Goal: Information Seeking & Learning: Learn about a topic

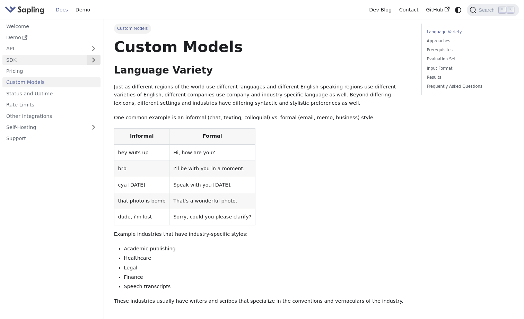
click at [95, 60] on button "Expand sidebar category 'SDK'" at bounding box center [94, 60] width 14 height 10
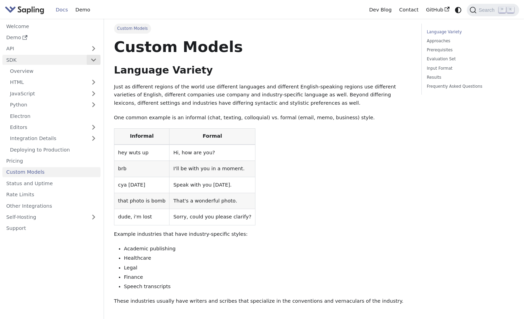
click at [97, 59] on button "Collapse sidebar category 'SDK'" at bounding box center [94, 60] width 14 height 10
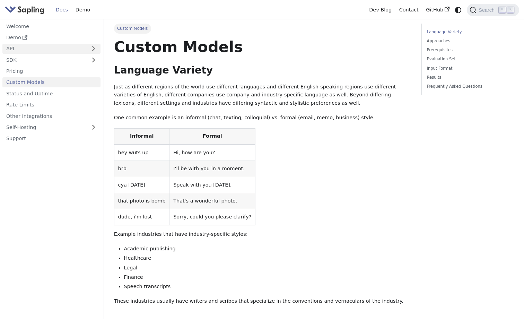
click at [33, 47] on link "API" at bounding box center [44, 49] width 84 height 10
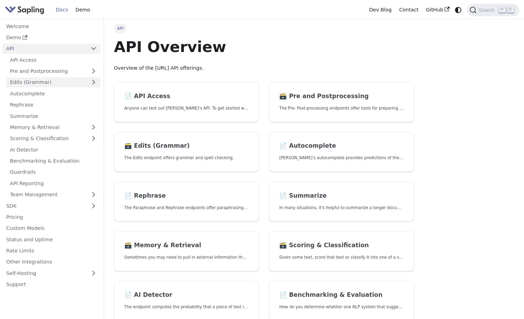
click at [72, 81] on link "Edits (Grammar)" at bounding box center [53, 82] width 94 height 10
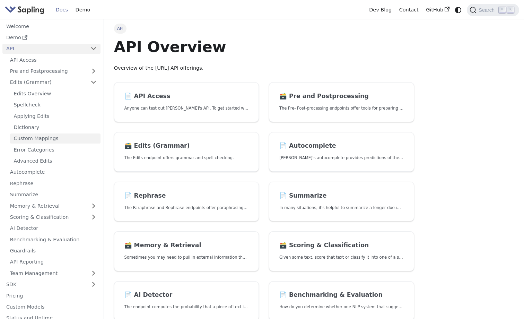
click at [64, 137] on link "Custom Mappings" at bounding box center [55, 138] width 90 height 10
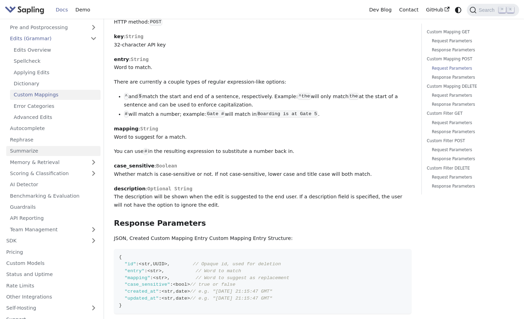
scroll to position [43, 0]
click at [69, 171] on link "Scoring & Classification" at bounding box center [53, 174] width 94 height 10
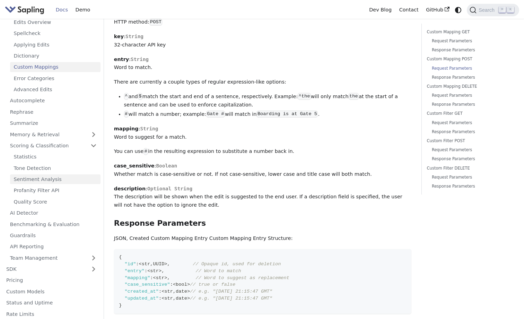
scroll to position [76, 0]
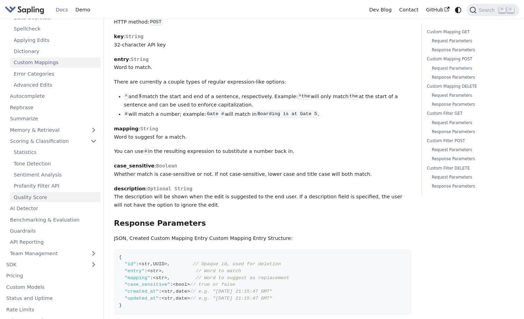
click at [57, 192] on link "Quality Score" at bounding box center [55, 197] width 90 height 10
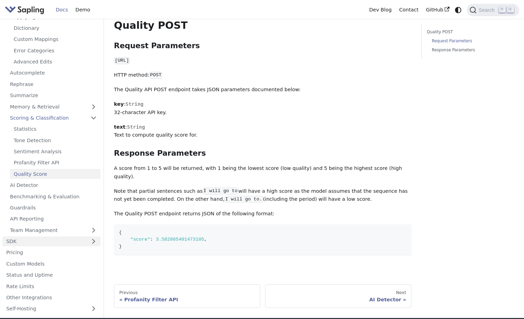
scroll to position [98, 0]
click at [64, 259] on link "Custom Models" at bounding box center [51, 264] width 98 height 10
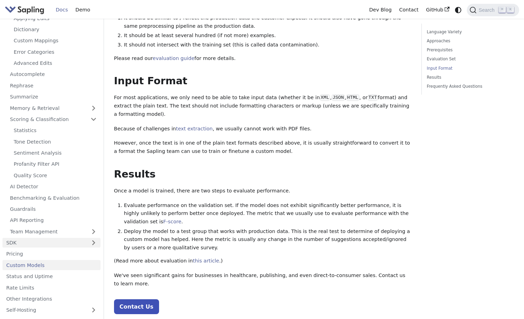
scroll to position [610, 0]
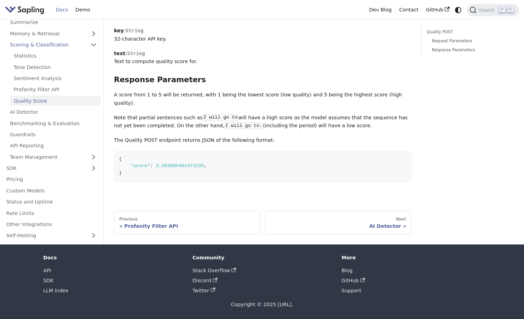
scroll to position [142, 0]
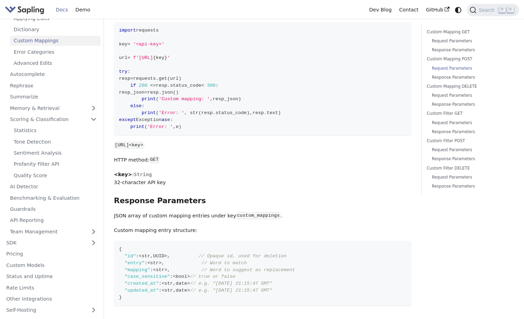
scroll to position [654, 0]
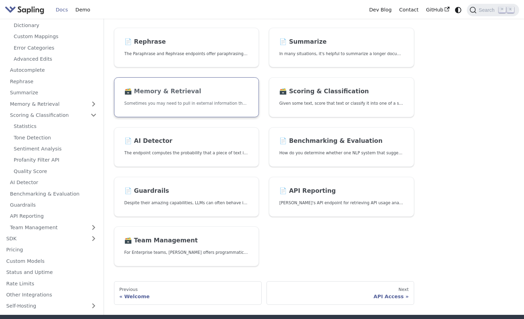
scroll to position [155, 0]
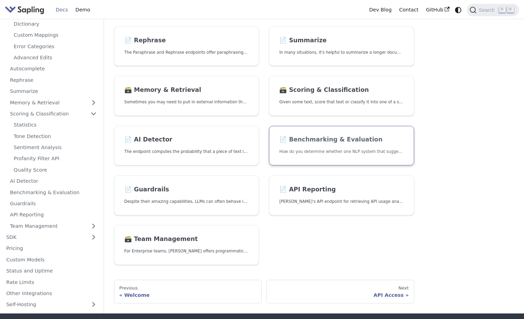
click at [323, 139] on h2 "📄️ Benchmarking & Evaluation" at bounding box center [341, 140] width 124 height 8
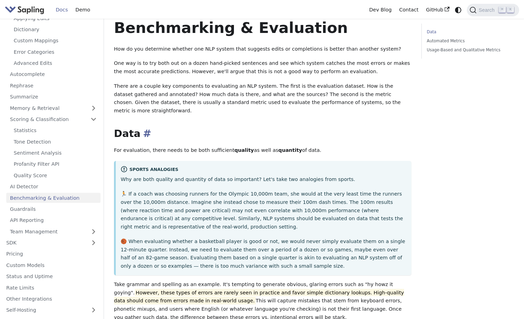
scroll to position [20, 0]
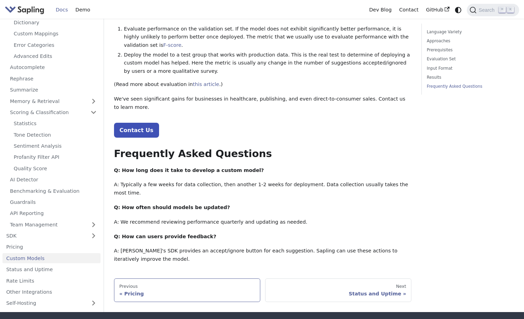
scroll to position [765, 0]
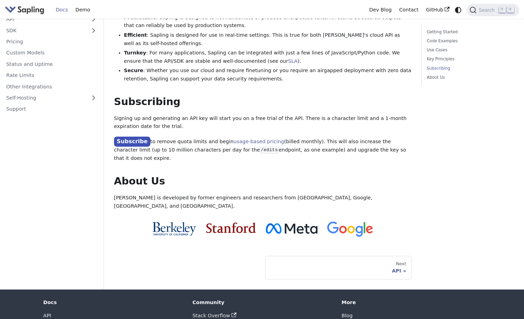
scroll to position [503, 0]
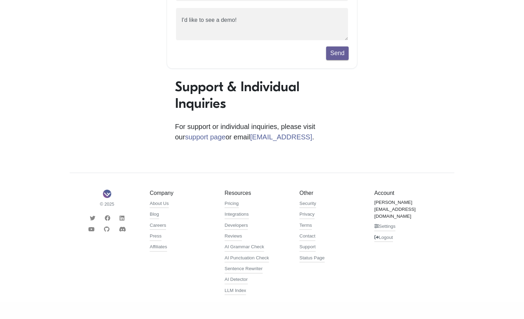
scroll to position [154, 0]
click at [256, 247] on link "AI Grammar Check" at bounding box center [245, 247] width 40 height 8
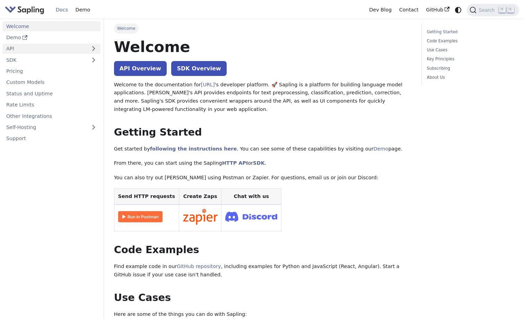
click at [26, 49] on link "API" at bounding box center [44, 49] width 84 height 10
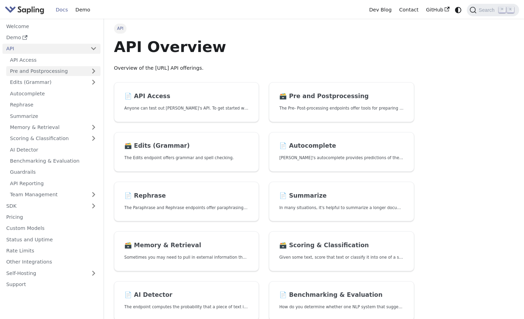
click at [53, 70] on link "Pre and Postprocessing" at bounding box center [53, 71] width 94 height 10
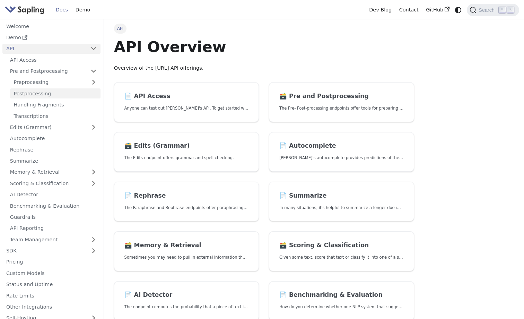
click at [56, 88] on link "Postprocessing" at bounding box center [55, 93] width 90 height 10
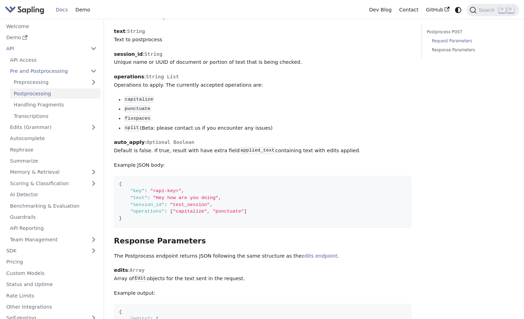
scroll to position [314, 0]
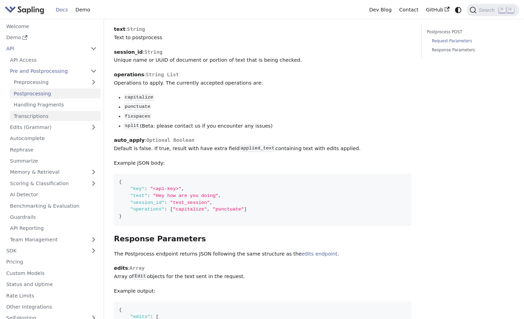
click at [40, 111] on link "Transcriptions" at bounding box center [55, 116] width 90 height 10
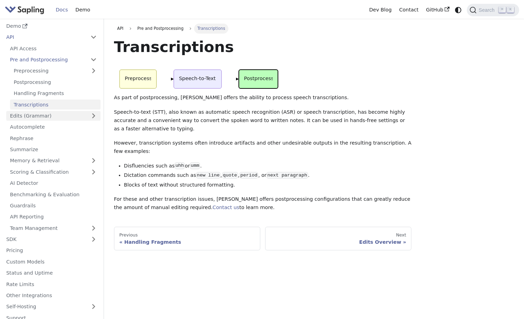
scroll to position [11, 0]
click at [53, 114] on link "Edits (Grammar)" at bounding box center [53, 116] width 94 height 10
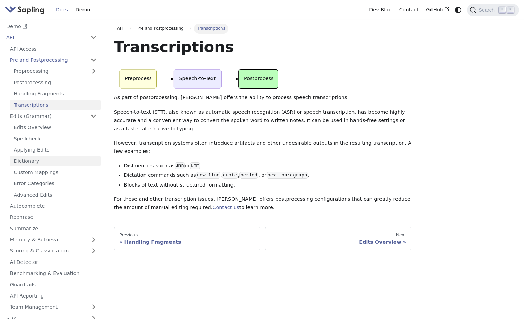
click at [58, 158] on link "Dictionary" at bounding box center [55, 161] width 90 height 10
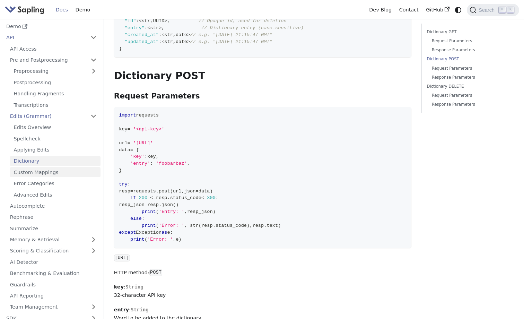
scroll to position [346, 0]
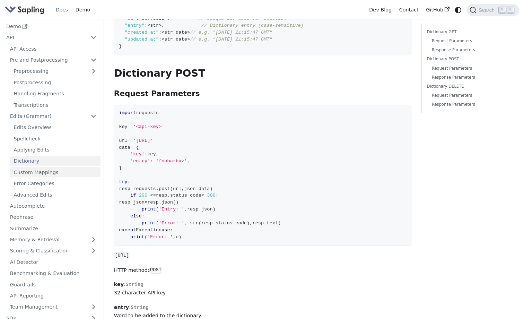
click at [52, 171] on link "Custom Mappings" at bounding box center [55, 172] width 90 height 10
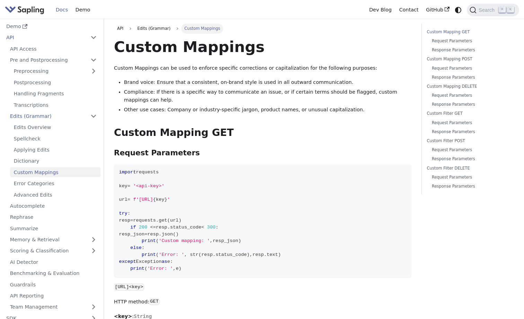
scroll to position [11, 0]
click at [54, 180] on link "Error Categories" at bounding box center [55, 184] width 90 height 10
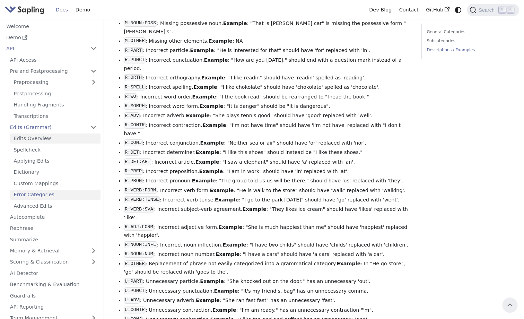
click at [43, 135] on link "Edits Overview" at bounding box center [55, 138] width 90 height 10
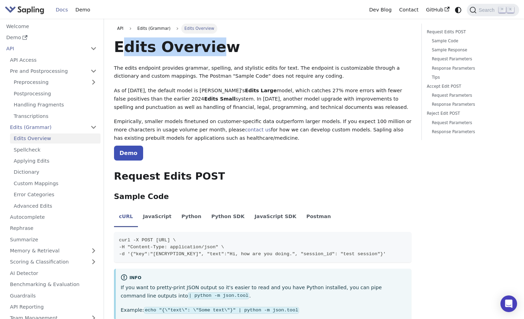
drag, startPoint x: 125, startPoint y: 44, endPoint x: 210, endPoint y: 47, distance: 85.3
click at [210, 47] on h1 "Edits Overview" at bounding box center [263, 46] width 298 height 19
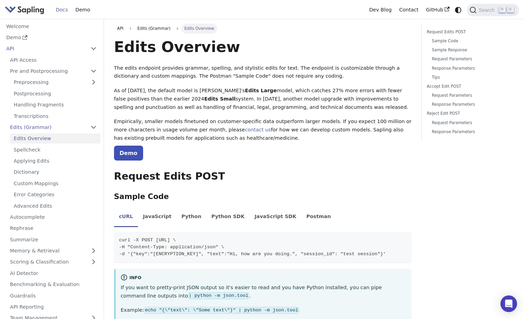
click at [214, 47] on h1 "Edits Overview" at bounding box center [263, 46] width 298 height 19
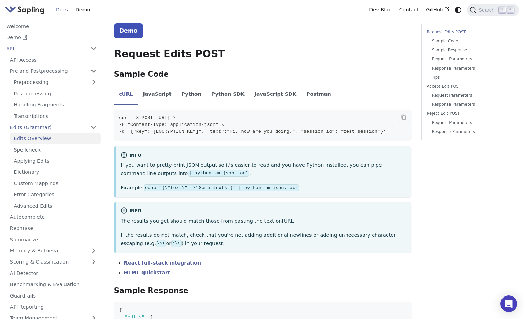
scroll to position [123, 0]
drag, startPoint x: 216, startPoint y: 114, endPoint x: 116, endPoint y: 112, distance: 100.5
click at [119, 115] on span "curl -X POST [URL] \" at bounding box center [147, 117] width 57 height 5
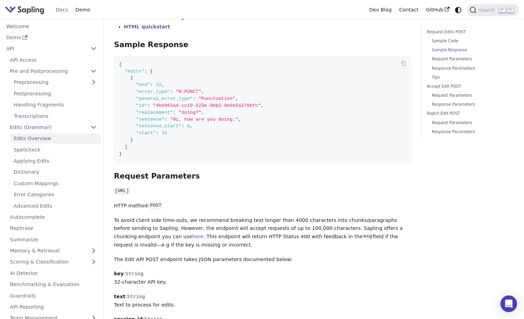
scroll to position [362, 0]
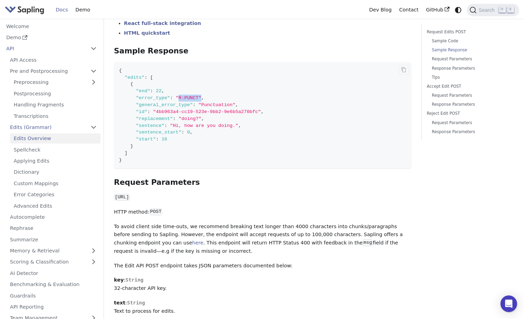
drag, startPoint x: 179, startPoint y: 91, endPoint x: 203, endPoint y: 95, distance: 24.9
click at [202, 95] on span ""error_type" : "R:PUNCT" ," at bounding box center [161, 97] width 85 height 5
drag, startPoint x: 202, startPoint y: 99, endPoint x: 235, endPoint y: 97, distance: 32.3
click at [235, 102] on span ""Punctuation"" at bounding box center [217, 104] width 37 height 5
drag, startPoint x: 167, startPoint y: 103, endPoint x: 242, endPoint y: 106, distance: 75.3
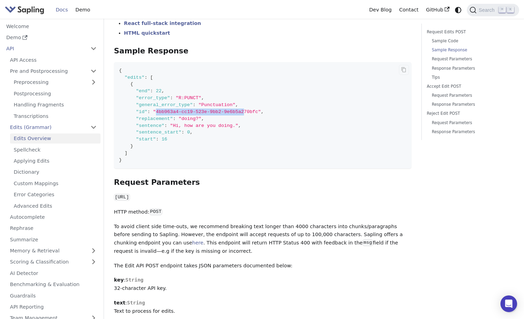
click at [245, 109] on span ""4bb963a4-cc19-523e-9bb2-9e6b5a270bfc"" at bounding box center [207, 111] width 108 height 5
drag, startPoint x: 184, startPoint y: 111, endPoint x: 167, endPoint y: 113, distance: 17.2
click at [167, 116] on span ""replacement" : "doing?" ," at bounding box center [161, 118] width 85 height 5
drag, startPoint x: 229, startPoint y: 117, endPoint x: 249, endPoint y: 117, distance: 19.1
click at [249, 117] on code "{ "edits" : [ { "end" : 22 , "error_type" : "R:PUNCT" , "general_error_type" : …" at bounding box center [263, 115] width 298 height 106
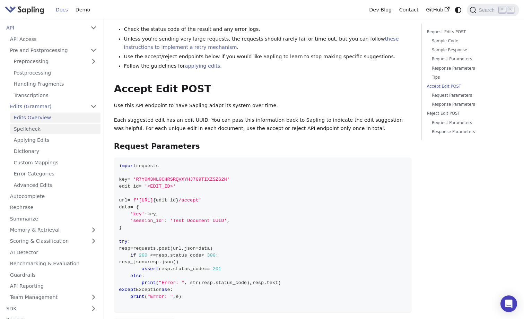
scroll to position [22, 0]
click at [49, 158] on link "Custom Mappings" at bounding box center [55, 161] width 90 height 10
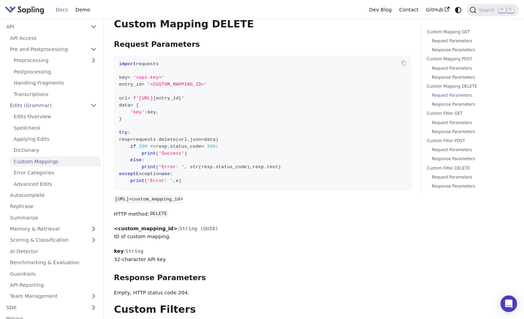
scroll to position [967, 0]
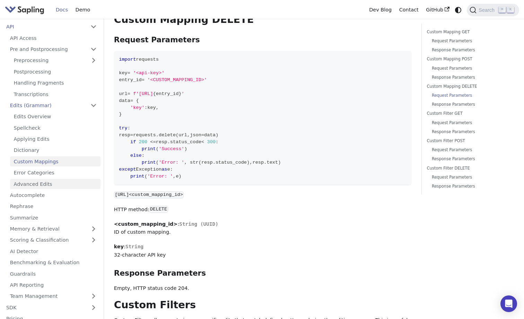
click at [25, 183] on link "Advanced Edits" at bounding box center [55, 184] width 90 height 10
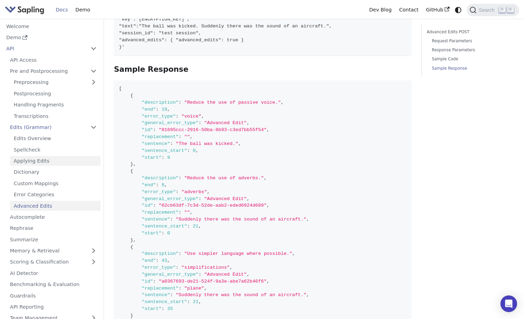
click at [45, 160] on link "Applying Edits" at bounding box center [55, 161] width 90 height 10
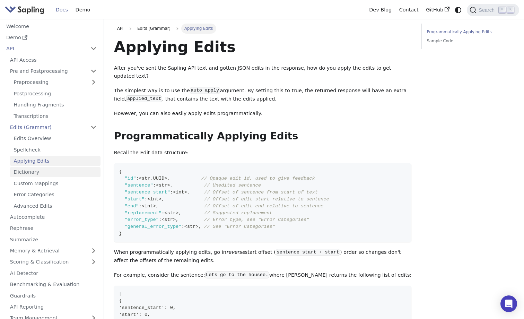
click at [42, 169] on link "Dictionary" at bounding box center [55, 172] width 90 height 10
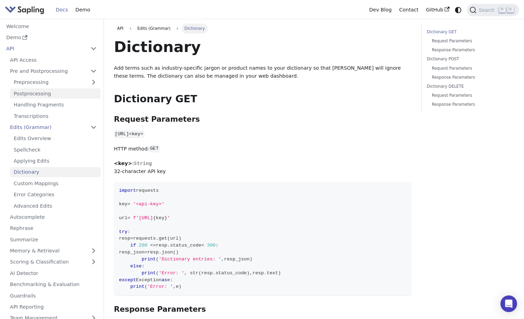
click at [45, 92] on link "Postprocessing" at bounding box center [55, 93] width 90 height 10
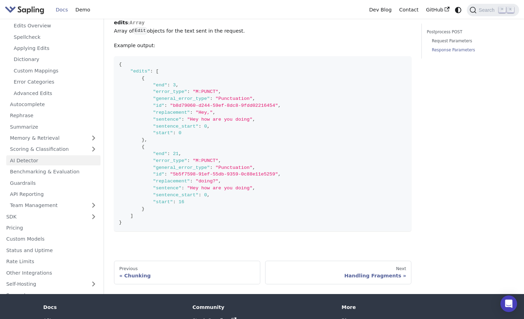
scroll to position [87, 0]
click at [61, 133] on link "Memory & Retrieval" at bounding box center [53, 138] width 94 height 10
click at [59, 157] on ul "API Access Pre and Postprocessing Preprocessing Postprocessing Handling Fragmen…" at bounding box center [51, 88] width 98 height 290
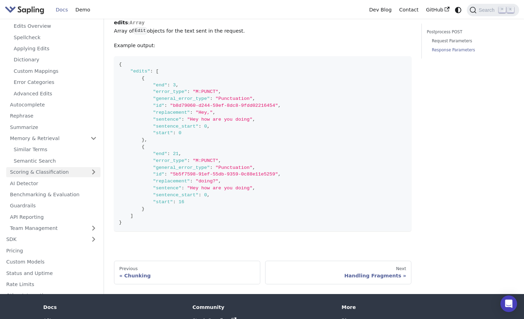
click at [63, 167] on link "Scoring & Classification" at bounding box center [53, 172] width 94 height 10
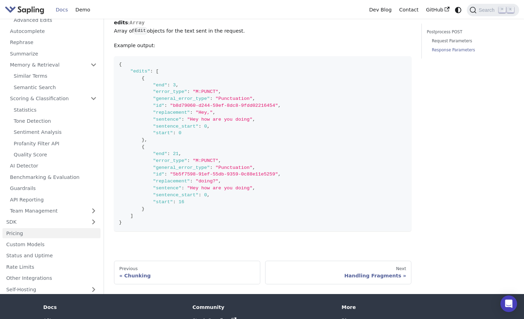
scroll to position [162, 0]
click at [46, 216] on link "SDK" at bounding box center [44, 221] width 84 height 10
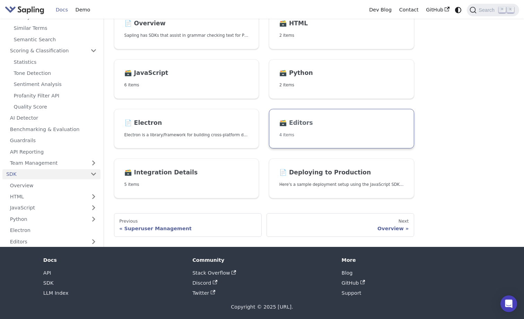
scroll to position [71, 0]
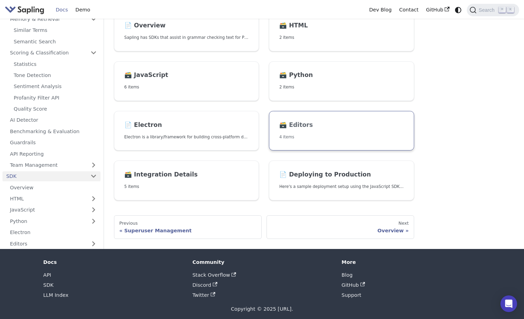
click at [320, 130] on link "🗃️ Editors 4 items" at bounding box center [341, 131] width 145 height 40
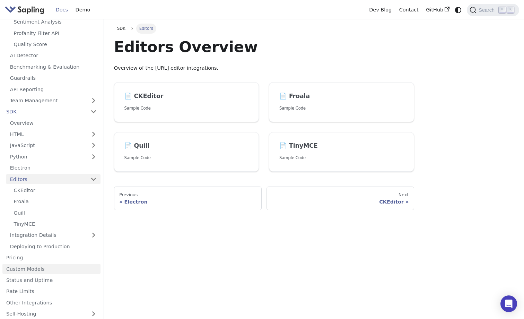
scroll to position [296, 0]
click at [51, 264] on link "Custom Models" at bounding box center [51, 269] width 98 height 10
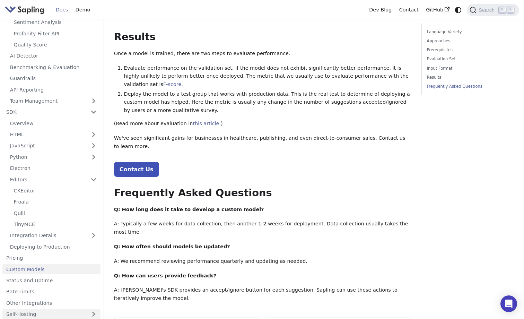
scroll to position [728, 0]
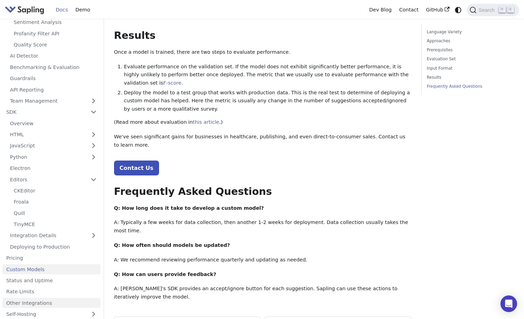
click at [41, 298] on link "Other Integrations" at bounding box center [51, 303] width 98 height 10
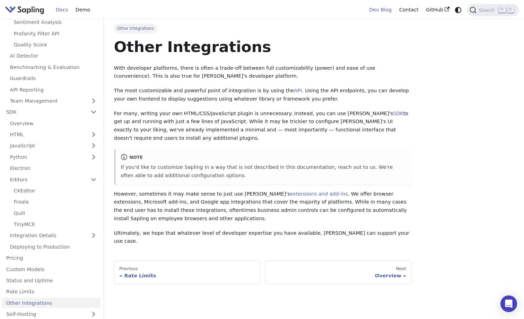
click at [385, 10] on link "Dev Blog" at bounding box center [380, 10] width 30 height 11
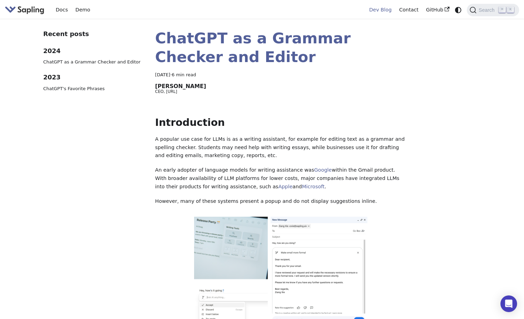
scroll to position [-2, 0]
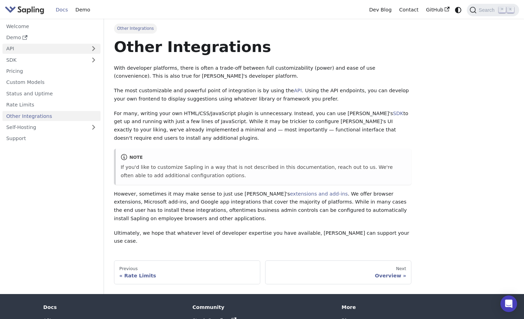
click at [55, 49] on link "API" at bounding box center [44, 49] width 84 height 10
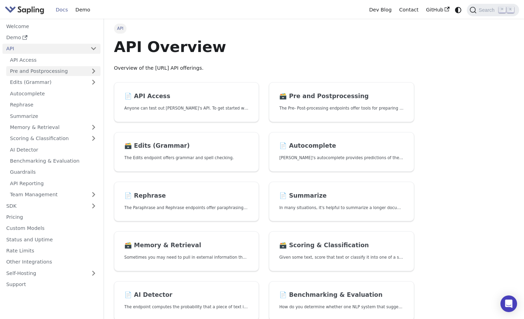
click at [51, 70] on link "Pre and Postprocessing" at bounding box center [53, 71] width 94 height 10
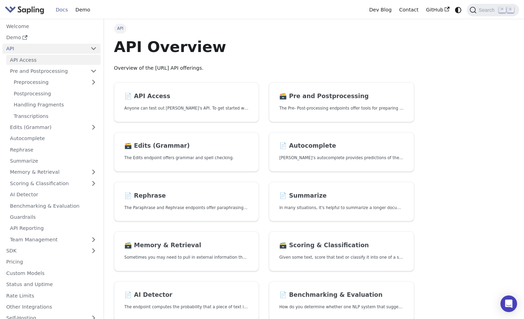
click at [52, 60] on link "API Access" at bounding box center [53, 60] width 94 height 10
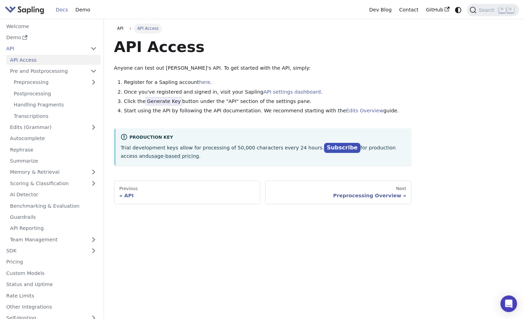
click at [372, 267] on div "API API Access API Access Anyone can test out Sapling's API. To get started wit…" at bounding box center [314, 169] width 420 height 300
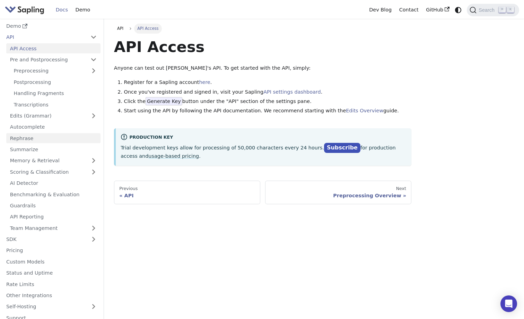
scroll to position [11, 0]
click at [31, 134] on link "Rephrase" at bounding box center [53, 138] width 94 height 10
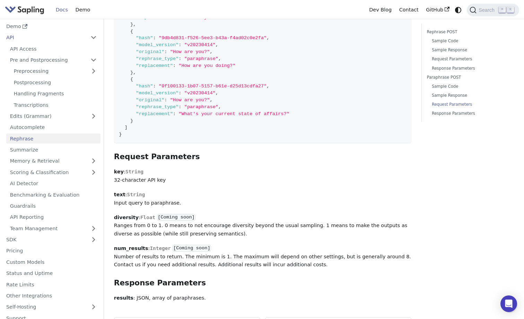
scroll to position [1141, 0]
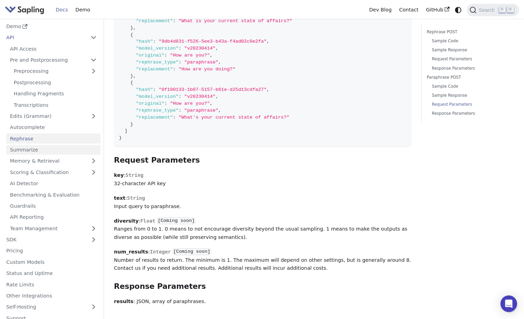
click at [43, 145] on link "Summarize" at bounding box center [53, 150] width 94 height 10
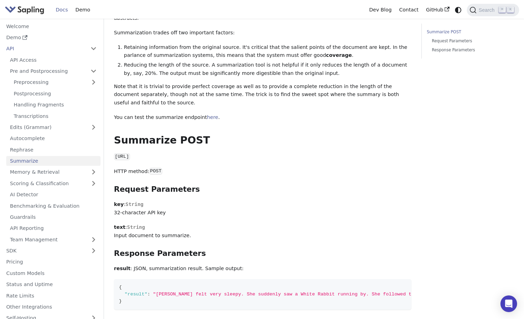
click at [40, 7] on img "Main" at bounding box center [25, 10] width 40 height 10
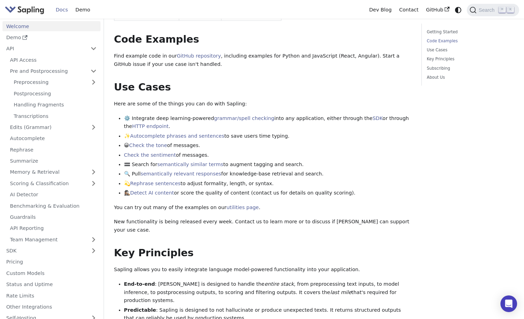
scroll to position [230, 0]
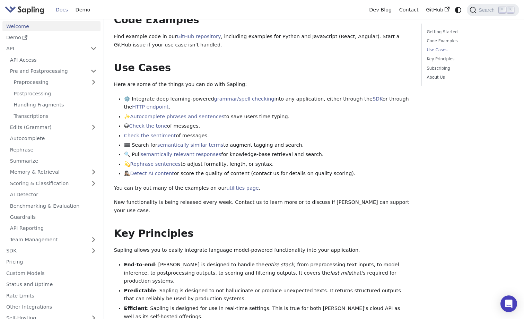
click at [226, 96] on link "grammar/spell checking" at bounding box center [244, 99] width 60 height 6
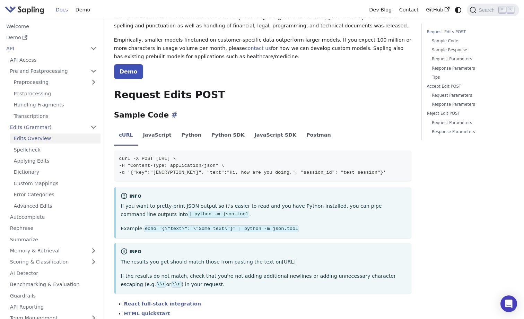
scroll to position [82, 0]
click at [265, 132] on li "JavaScript SDK" at bounding box center [276, 135] width 52 height 19
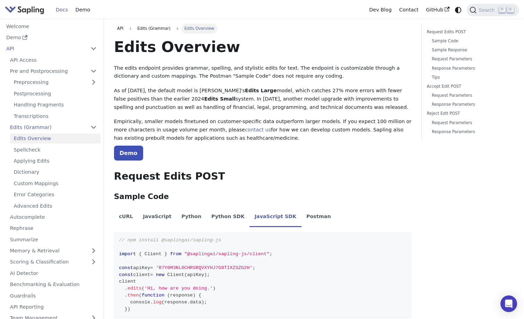
scroll to position [0, 0]
click at [449, 40] on link "Sample Code" at bounding box center [470, 41] width 77 height 7
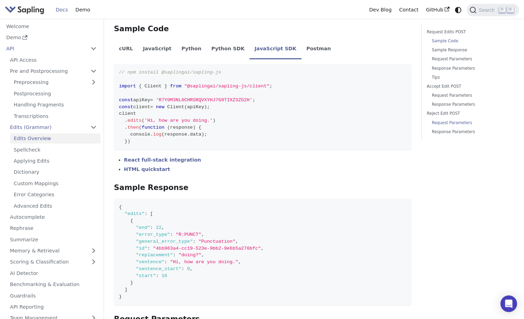
click at [444, 124] on link "Request Parameters" at bounding box center [470, 123] width 77 height 7
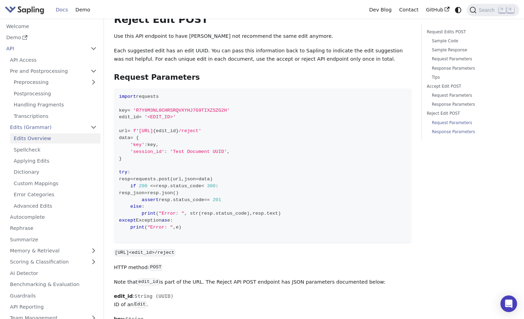
click at [444, 130] on link "Response Parameters" at bounding box center [470, 132] width 77 height 7
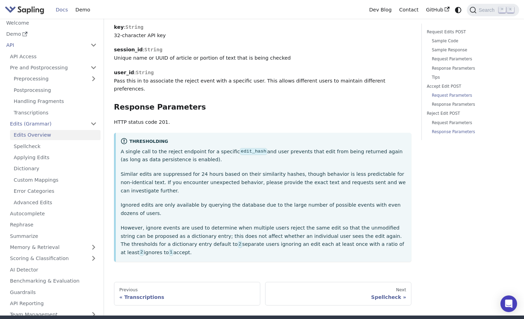
click at [441, 97] on link "Request Parameters" at bounding box center [470, 95] width 77 height 7
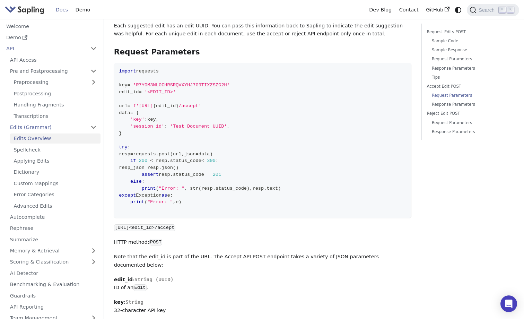
click at [441, 101] on ul "Request Parameters Response Parameters" at bounding box center [469, 100] width 85 height 16
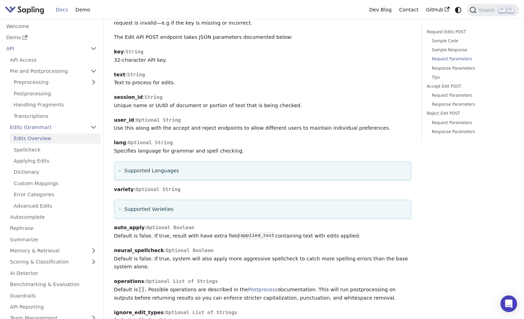
scroll to position [532, 0]
drag, startPoint x: 279, startPoint y: 250, endPoint x: 113, endPoint y: 240, distance: 166.4
click at [161, 246] on p "neural_spellcheck : Optional Boolean Default is false. If true, system will als…" at bounding box center [263, 258] width 298 height 25
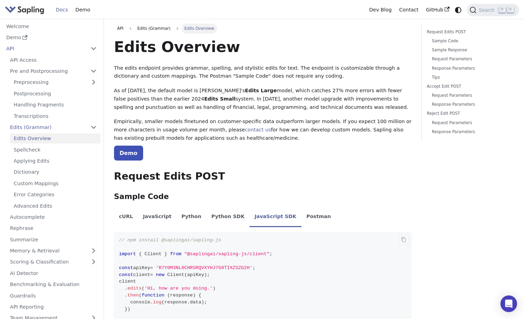
scroll to position [0, 0]
